Goal: Book appointment/travel/reservation

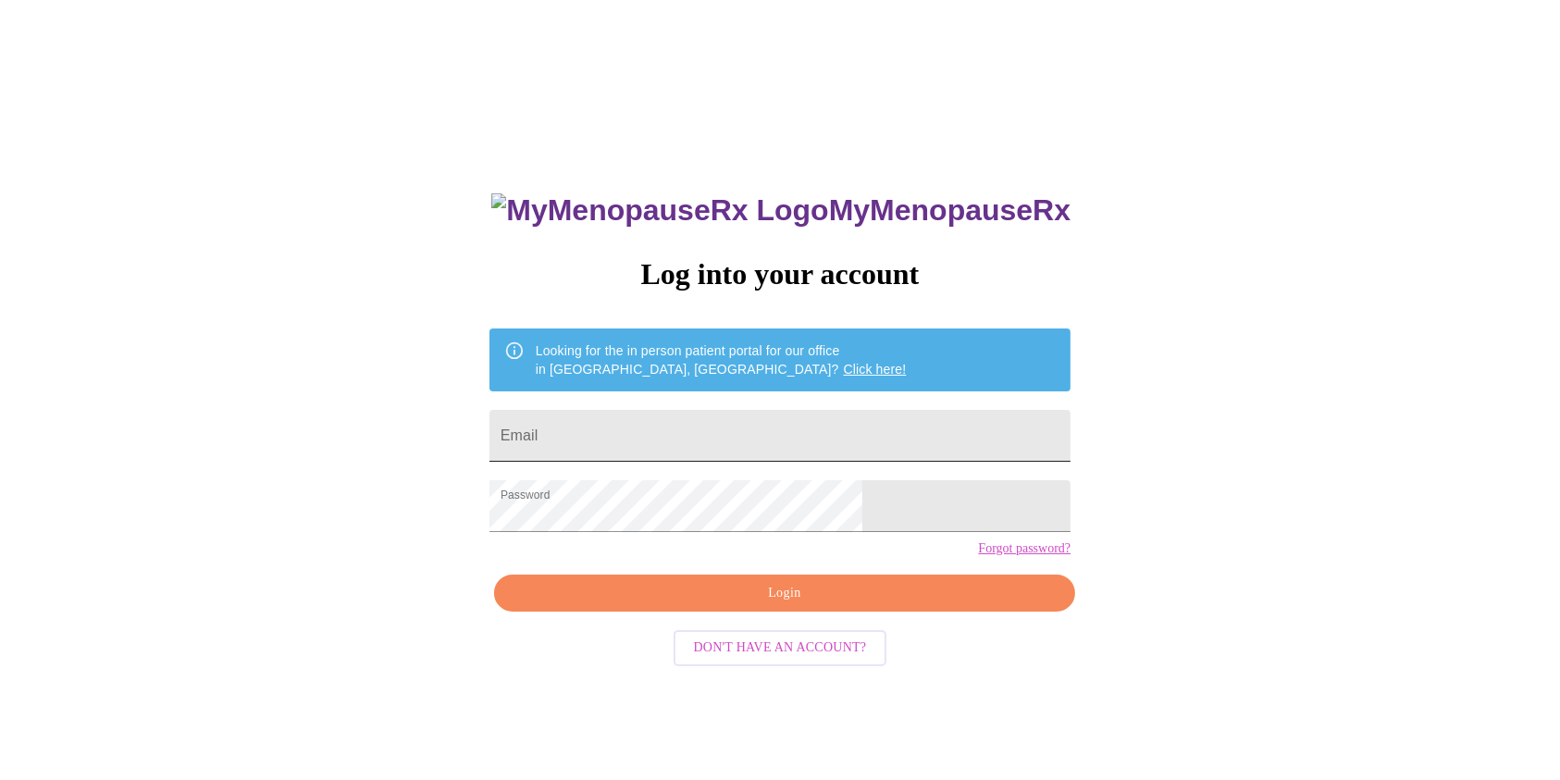
click at [829, 431] on input "Email" at bounding box center [780, 436] width 581 height 52
type input "[EMAIL_ADDRESS][DOMAIN_NAME]"
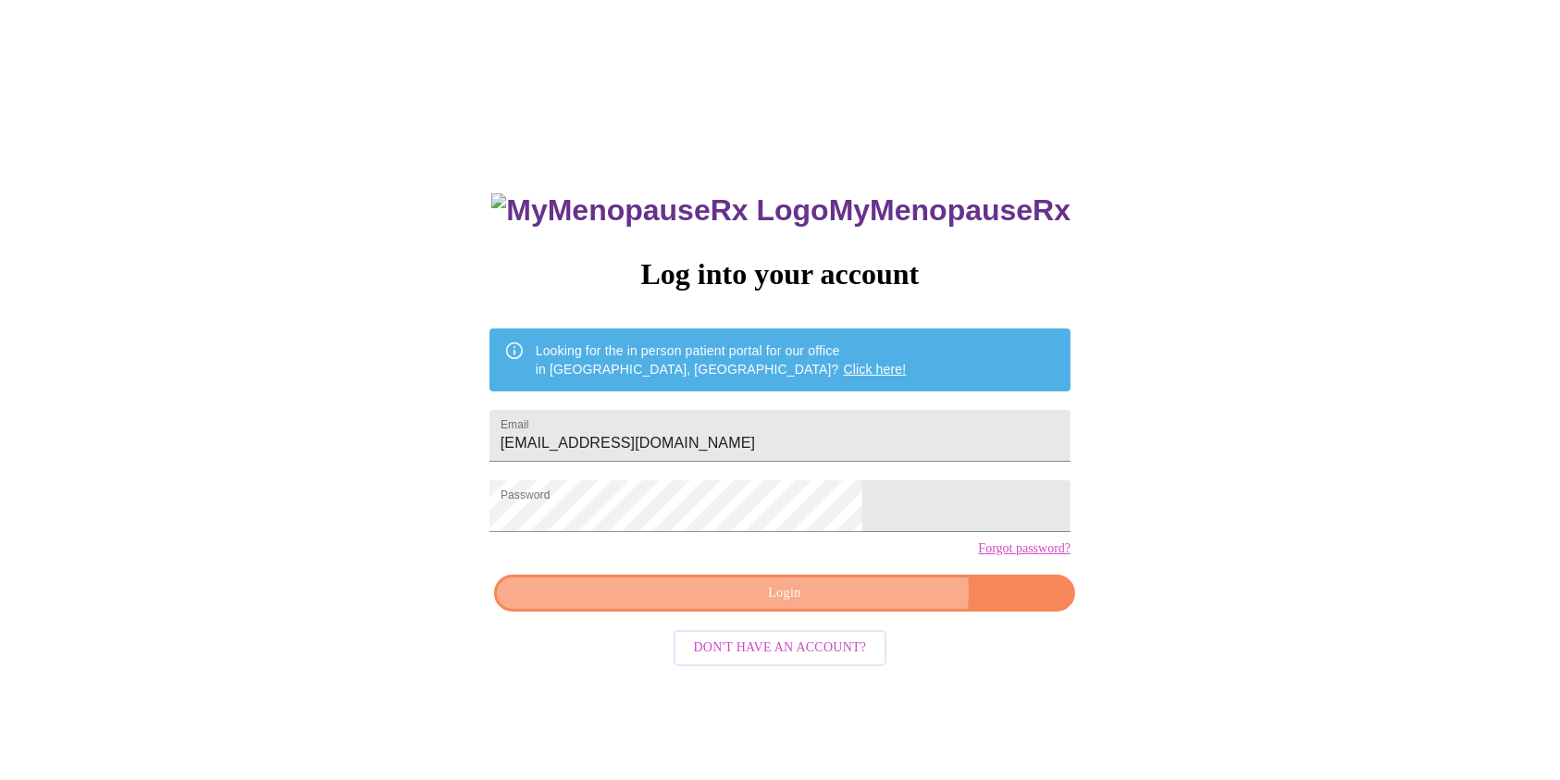
click at [836, 605] on span "Login" at bounding box center [784, 593] width 539 height 23
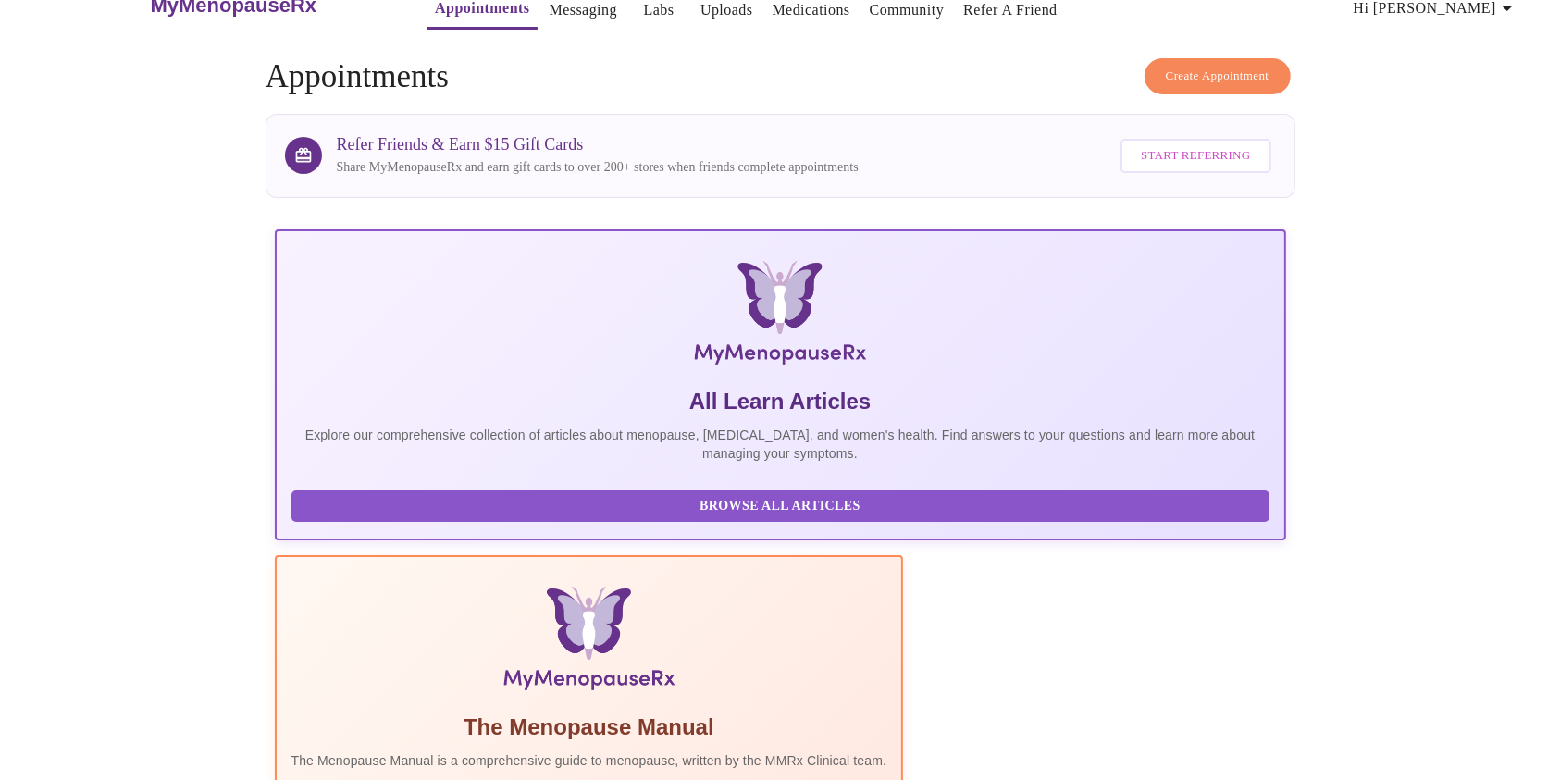
scroll to position [26, 0]
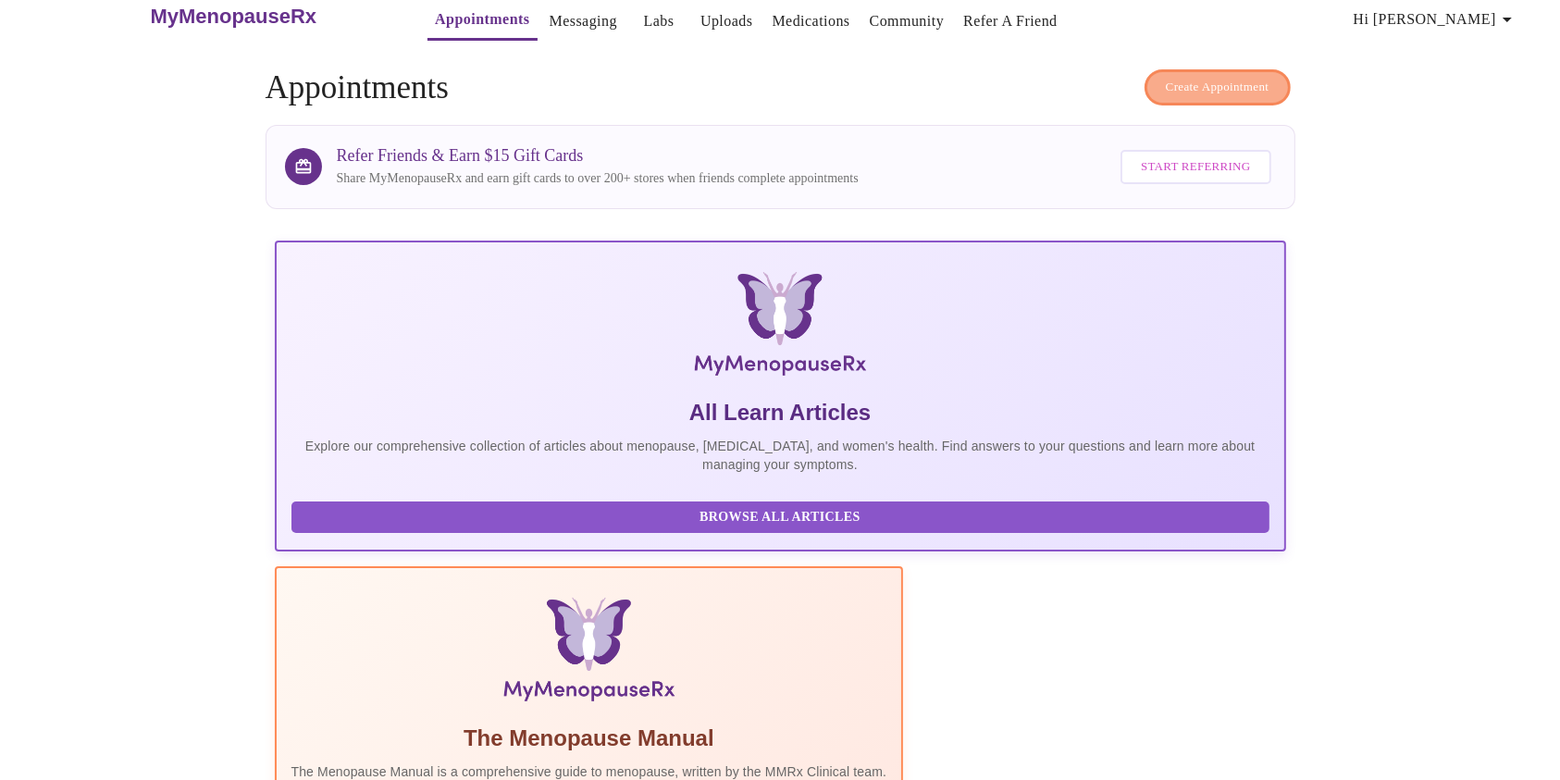
click at [1246, 78] on span "Create Appointment" at bounding box center [1218, 87] width 104 height 21
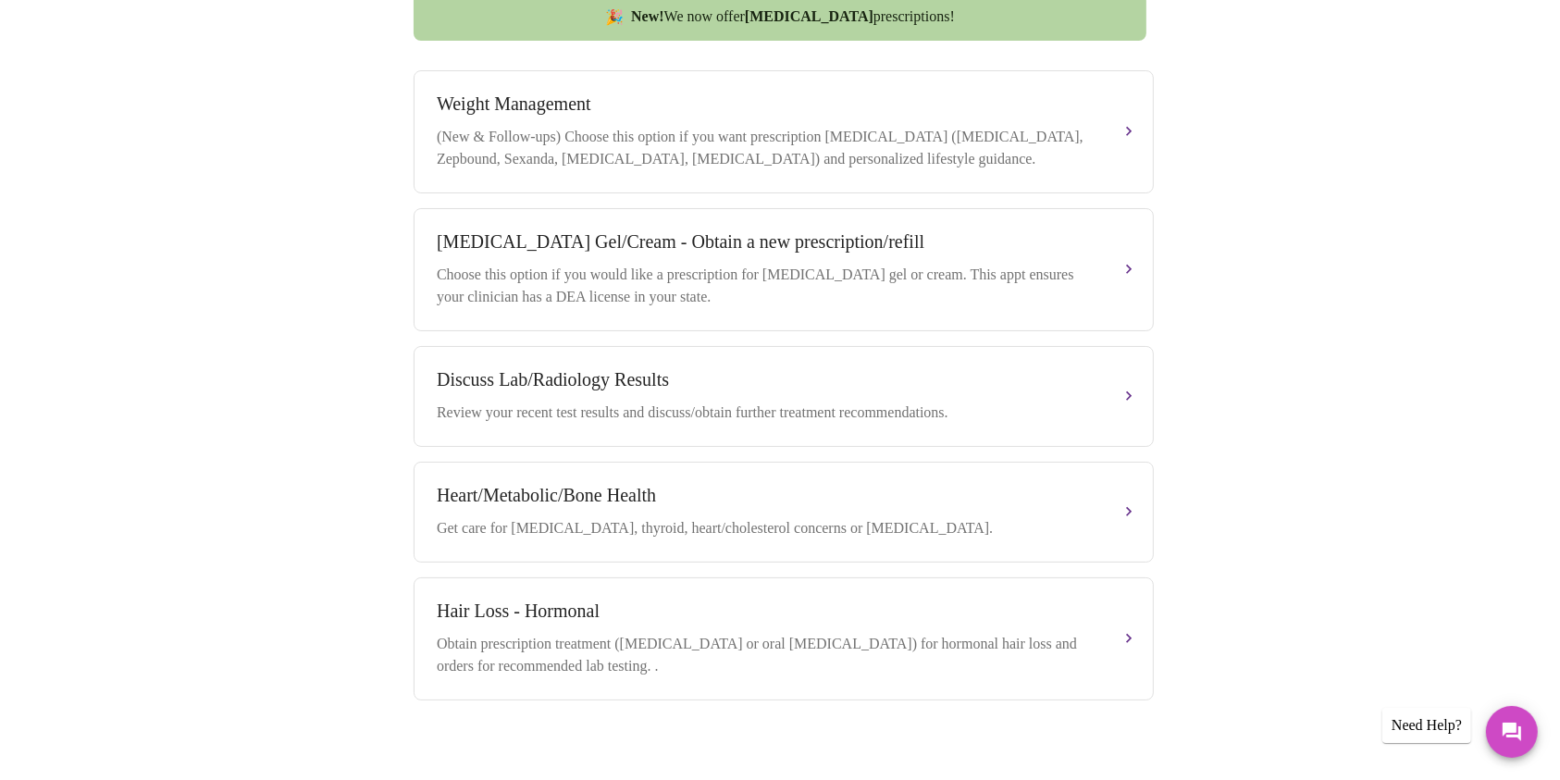
scroll to position [837, 0]
click at [1525, 581] on div "Book your next visit If you'd like our help with multiple care concerns below, …" at bounding box center [779, 55] width 1545 height 1482
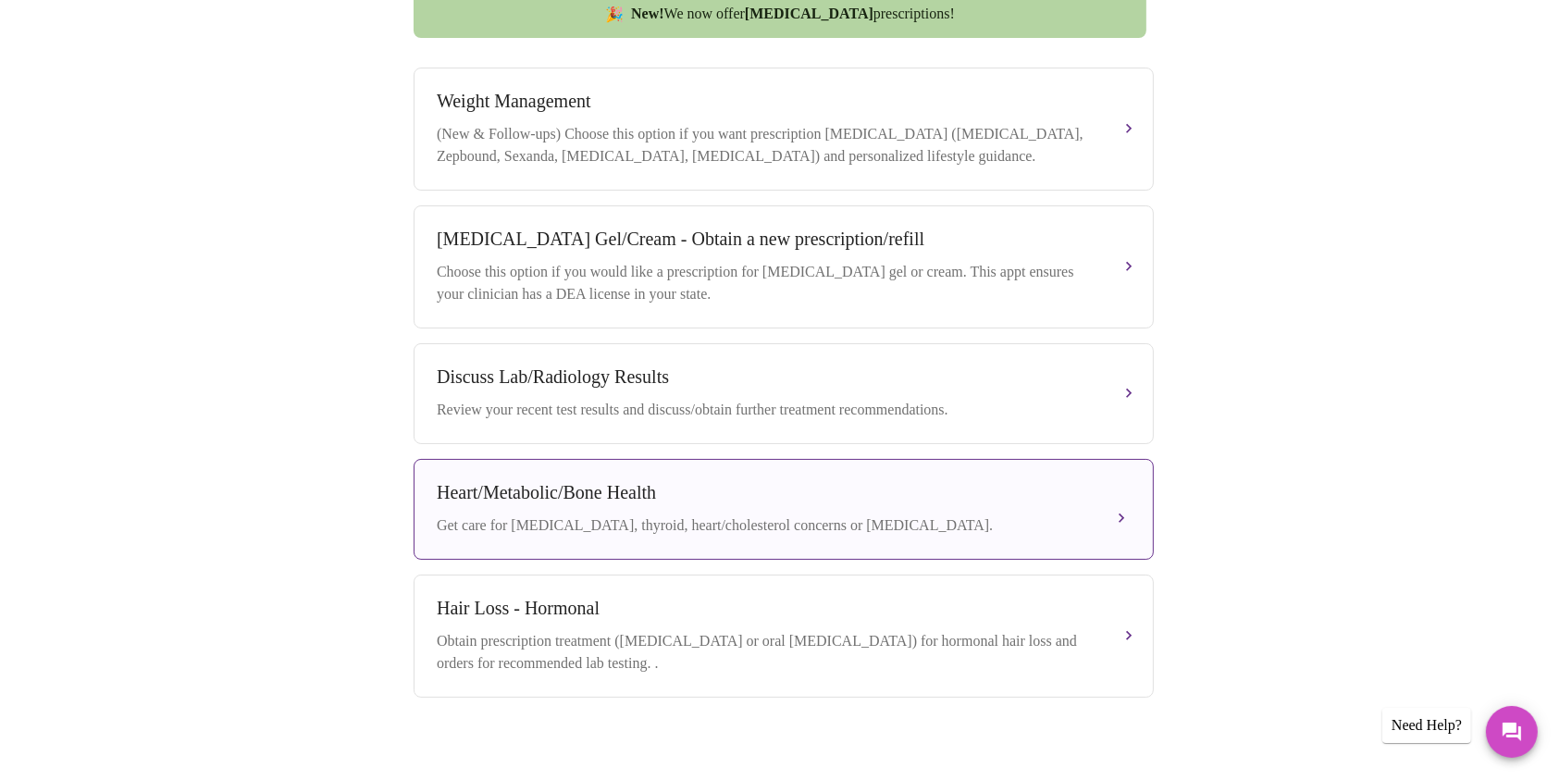
click at [1132, 515] on button "Heart/Metabolic/Bone Health Get care for [MEDICAL_DATA], thyroid, heart/cholest…" at bounding box center [784, 509] width 740 height 101
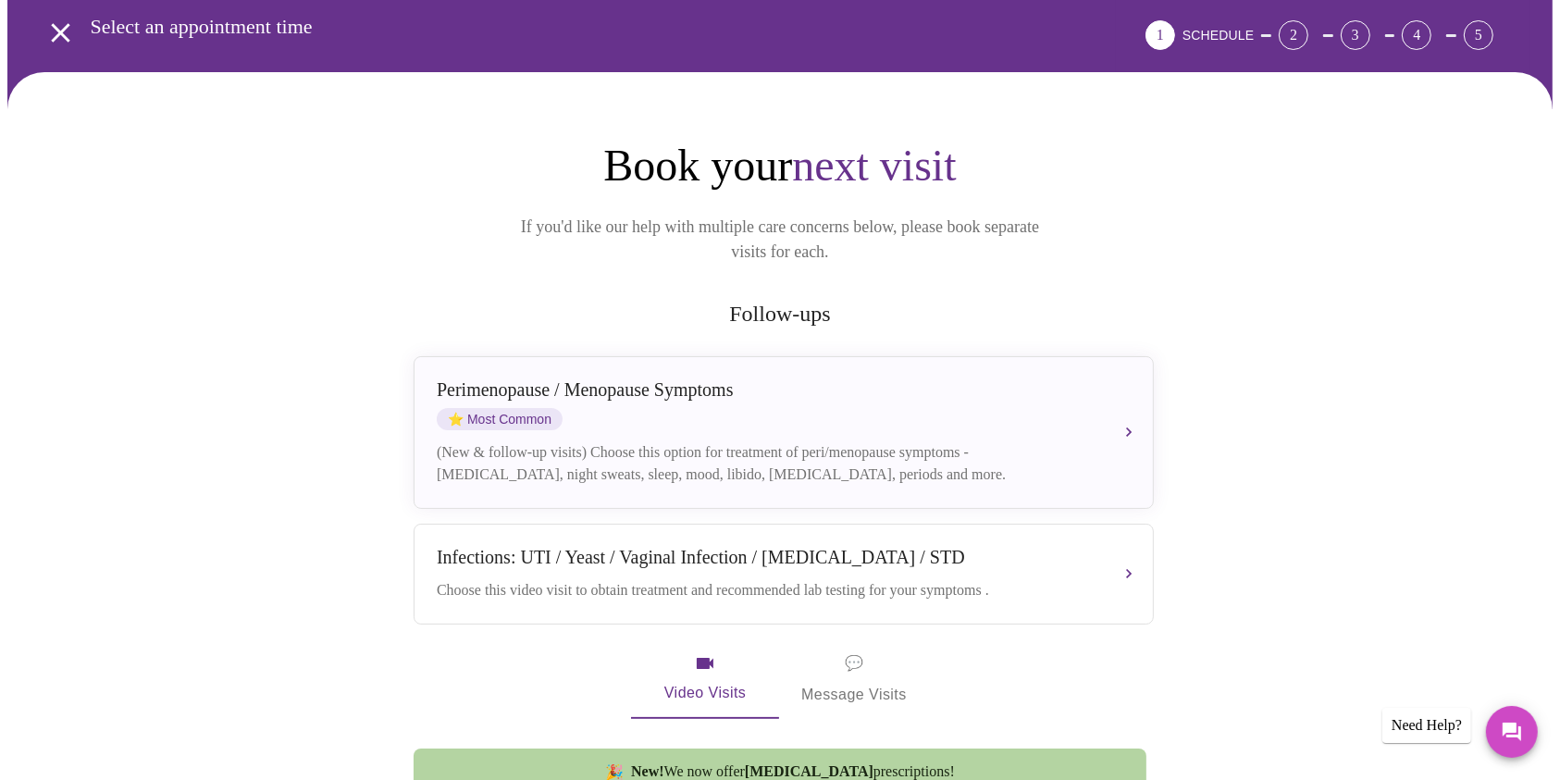
scroll to position [54, 0]
